Goal: Information Seeking & Learning: Learn about a topic

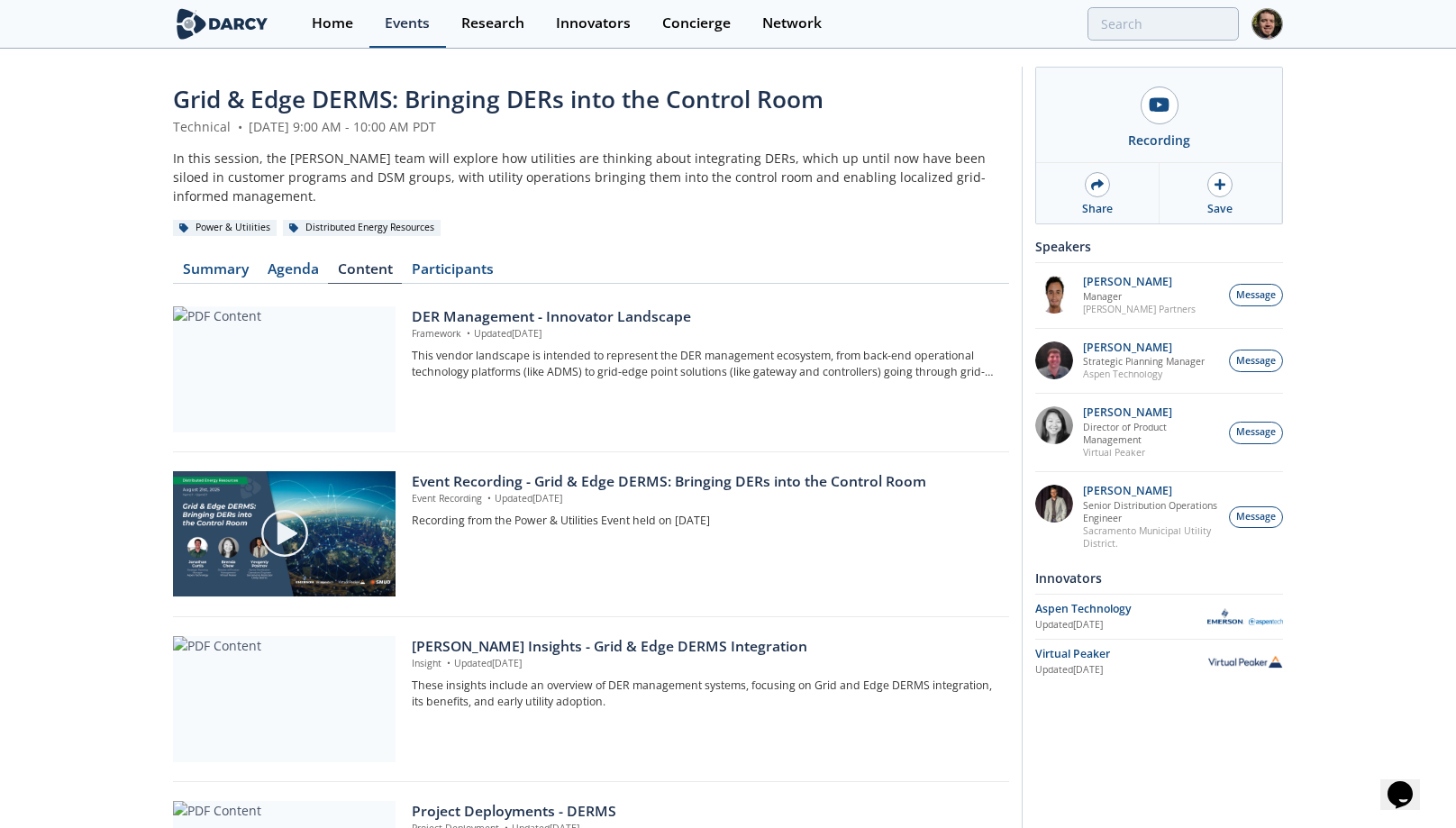
click at [410, 29] on div "Events" at bounding box center [407, 23] width 45 height 15
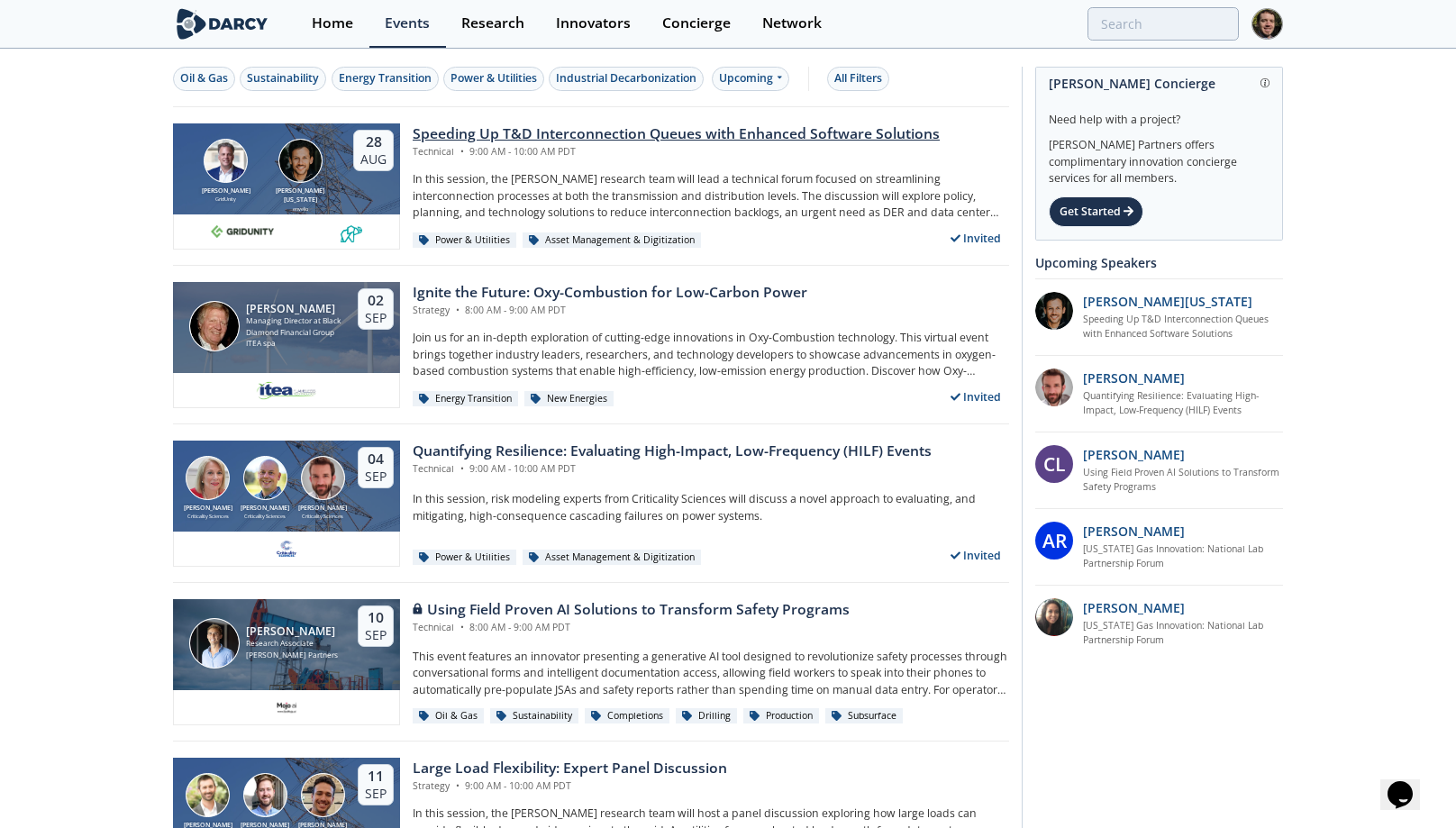
click at [582, 132] on div "Speeding Up T&D Interconnection Queues with Enhanced Software Solutions" at bounding box center [676, 134] width 527 height 22
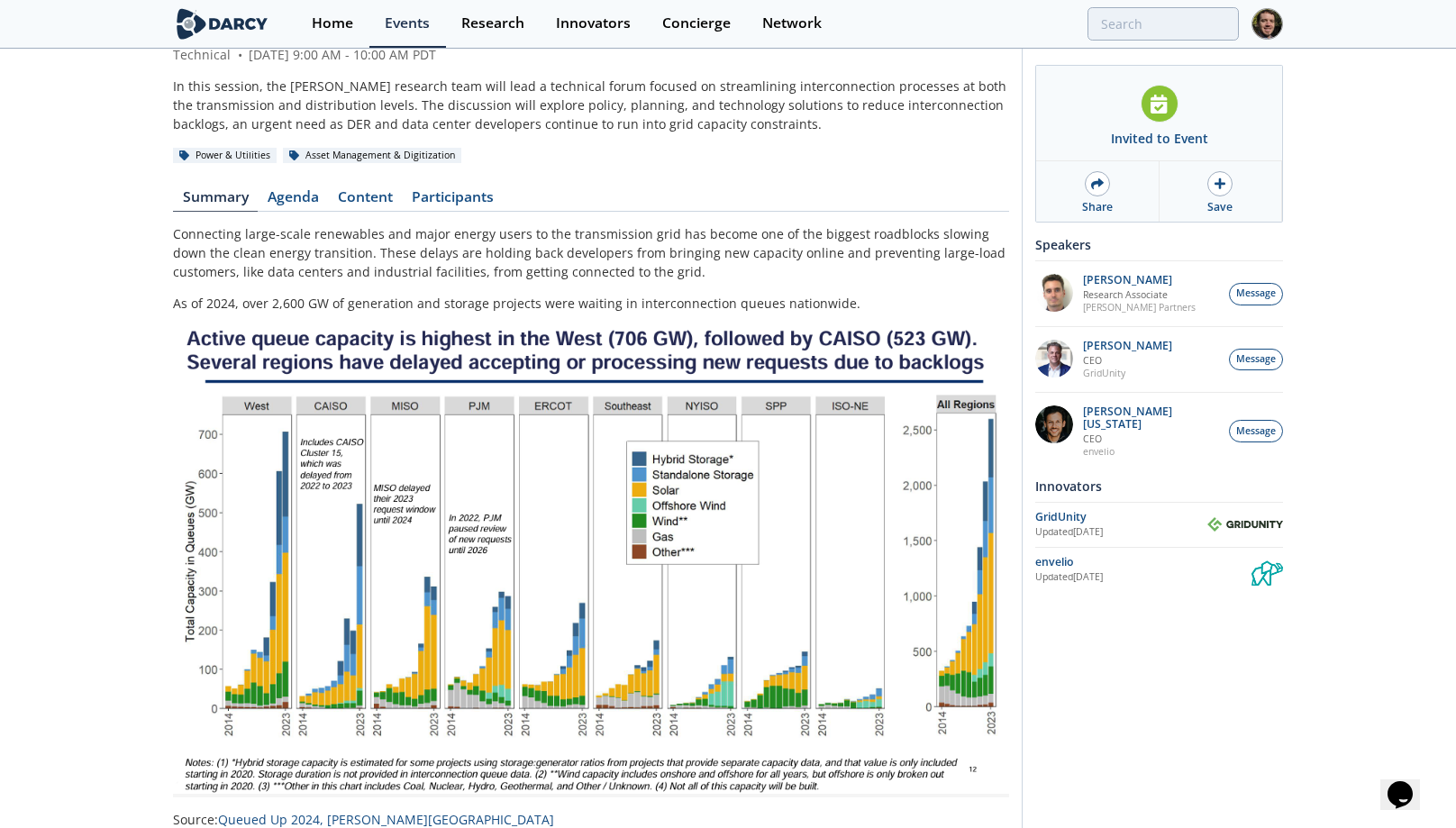
scroll to position [109, 0]
click at [911, 542] on img at bounding box center [591, 561] width 836 height 473
click at [367, 201] on link "Content" at bounding box center [364, 201] width 73 height 22
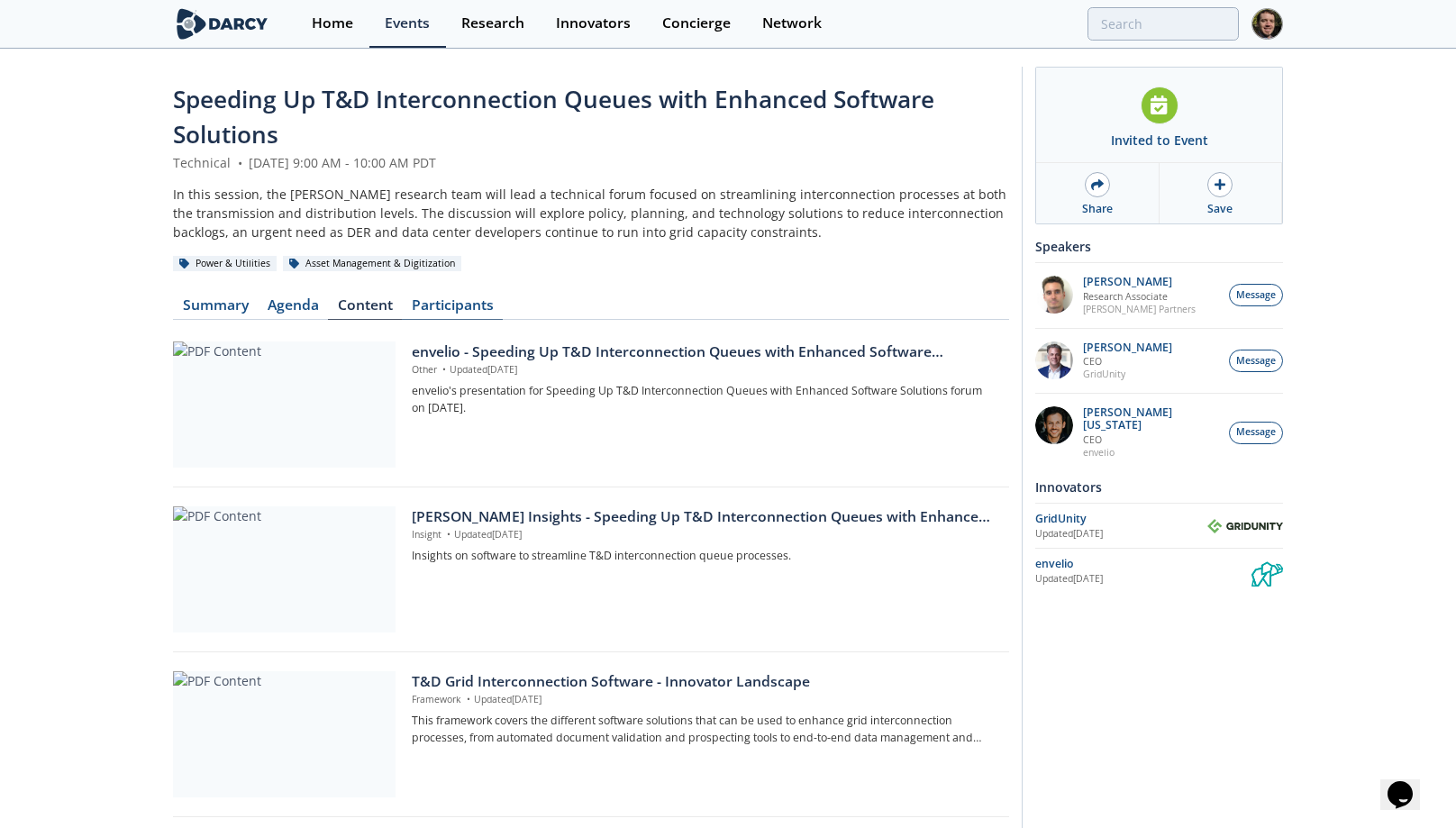
click at [454, 307] on link "Participants" at bounding box center [453, 309] width 101 height 22
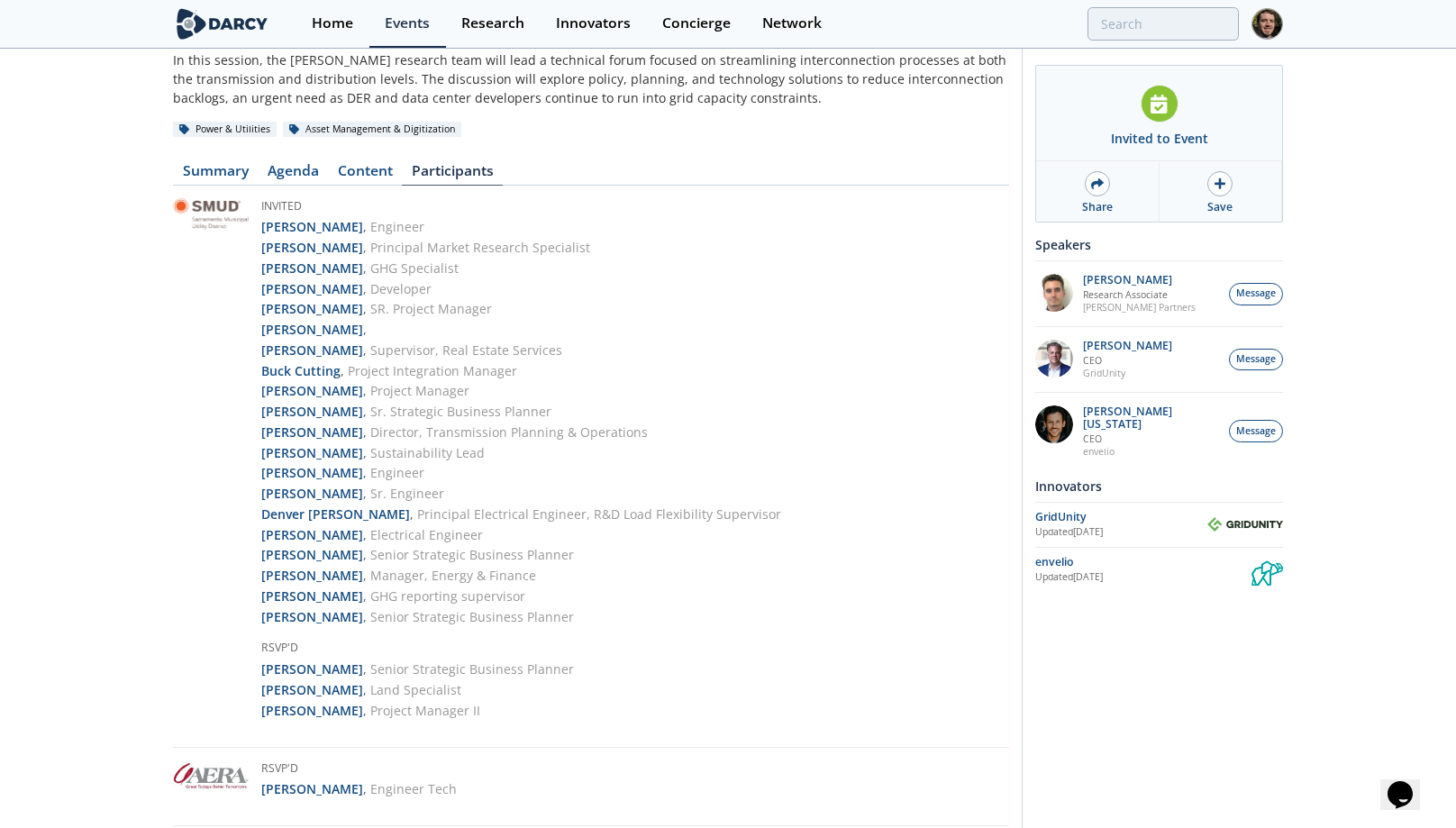
scroll to position [126, 0]
